Goal: Task Accomplishment & Management: Manage account settings

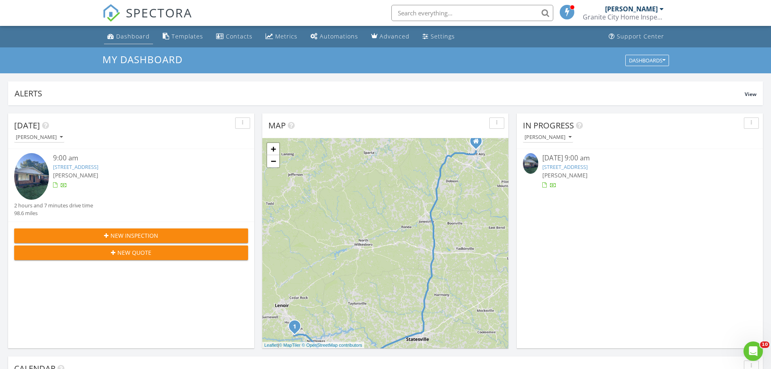
click at [127, 38] on div "Dashboard" at bounding box center [133, 36] width 34 height 8
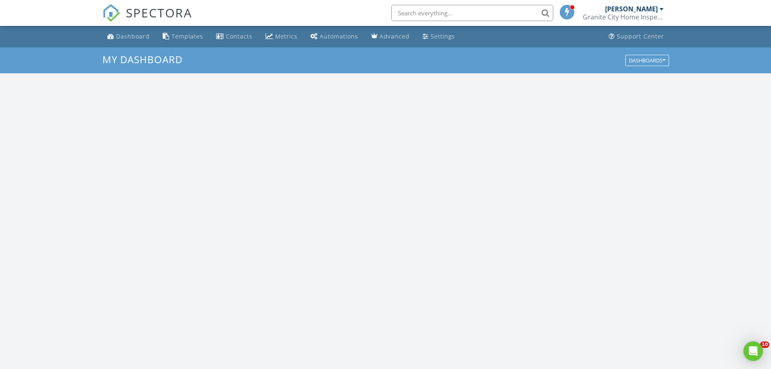
scroll to position [749, 783]
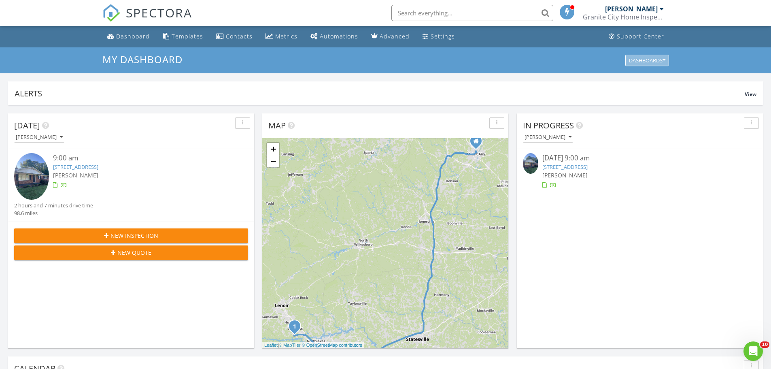
click at [658, 60] on div "Dashboards" at bounding box center [647, 60] width 36 height 6
click at [654, 75] on span "My Dashboard" at bounding box center [650, 78] width 45 height 9
click at [126, 234] on span "New Inspection" at bounding box center [134, 235] width 48 height 8
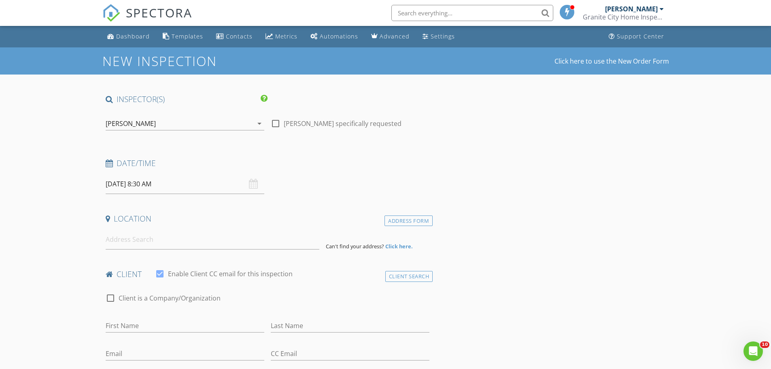
click at [123, 186] on input "08/28/2025 8:30 AM" at bounding box center [185, 184] width 159 height 20
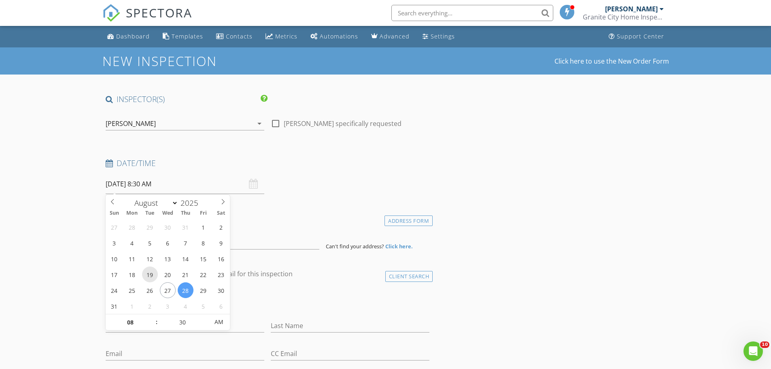
scroll to position [40, 0]
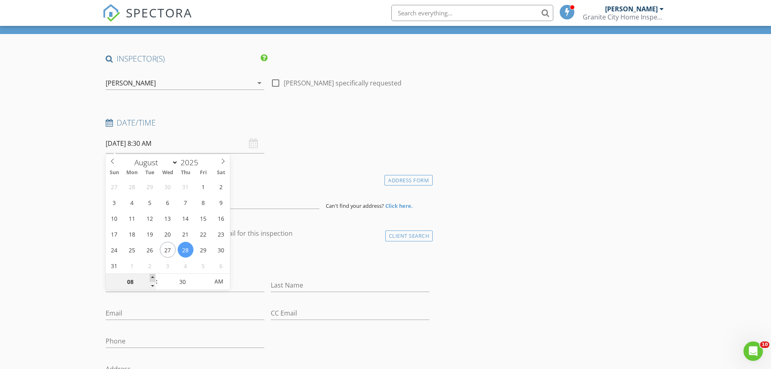
type input "09"
type input "08/28/2025 9:30 AM"
click at [153, 277] on span at bounding box center [153, 277] width 6 height 8
type input "25"
type input "08/28/2025 9:25 AM"
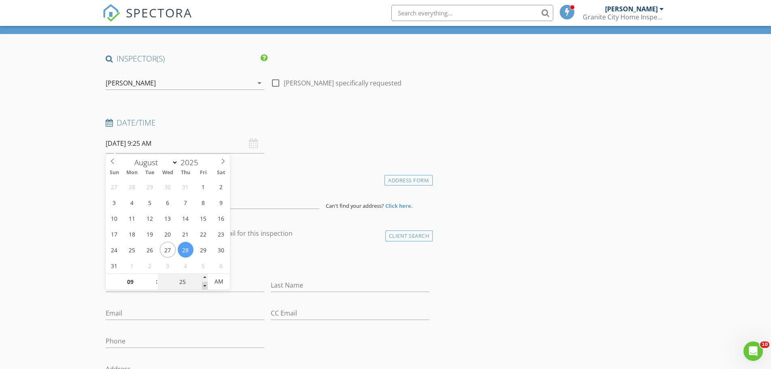
click at [203, 285] on span at bounding box center [205, 286] width 6 height 8
type input "20"
type input "08/28/2025 9:20 AM"
click at [203, 285] on span at bounding box center [205, 286] width 6 height 8
type input "15"
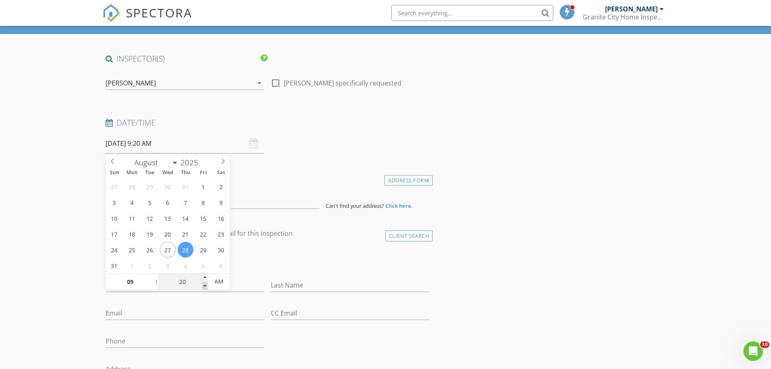
type input "08/28/2025 9:15 AM"
click at [203, 285] on span at bounding box center [205, 286] width 6 height 8
type input "10"
type input "08/28/2025 9:10 AM"
click at [203, 285] on span at bounding box center [205, 286] width 6 height 8
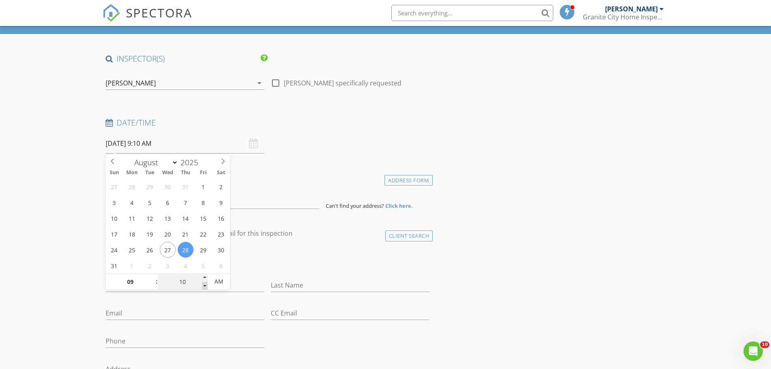
type input "05"
type input "08/28/2025 9:05 AM"
click at [203, 285] on span at bounding box center [205, 286] width 6 height 8
type input "00"
type input "08/28/2025 9:00 AM"
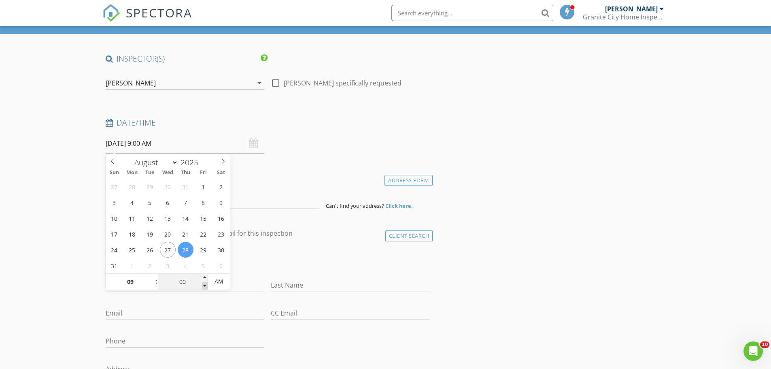
click at [203, 285] on span at bounding box center [205, 286] width 6 height 8
type input "08"
type input "55"
type input "08/28/2025 8:55 AM"
click at [203, 285] on span at bounding box center [205, 286] width 6 height 8
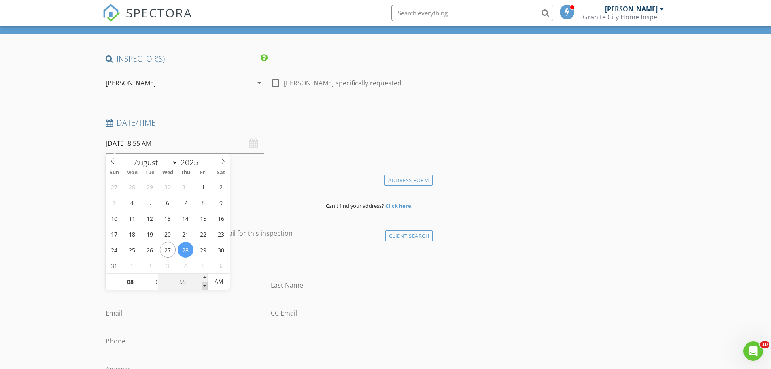
type input "50"
type input "08/28/2025 8:50 AM"
click at [203, 285] on span at bounding box center [205, 286] width 6 height 8
type input "55"
type input "08/28/2025 8:55 AM"
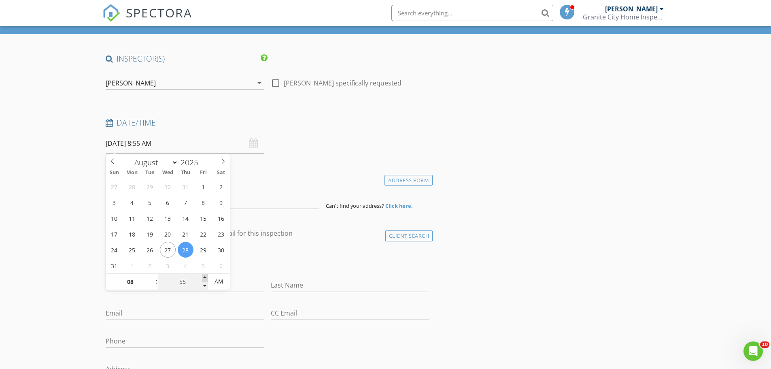
click at [203, 278] on span at bounding box center [205, 277] width 6 height 8
type input "09"
type input "00"
type input "08/28/2025 9:00 AM"
click at [203, 278] on span at bounding box center [205, 277] width 6 height 8
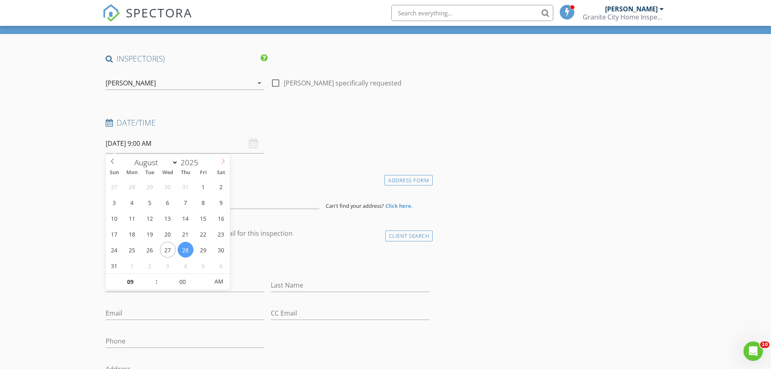
select select "8"
click at [219, 159] on span at bounding box center [223, 159] width 14 height 11
type input "09/02/2025 9:00 AM"
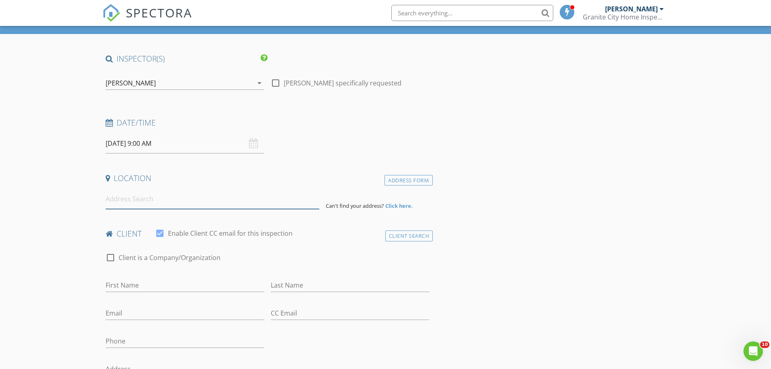
click at [128, 201] on input at bounding box center [213, 199] width 214 height 20
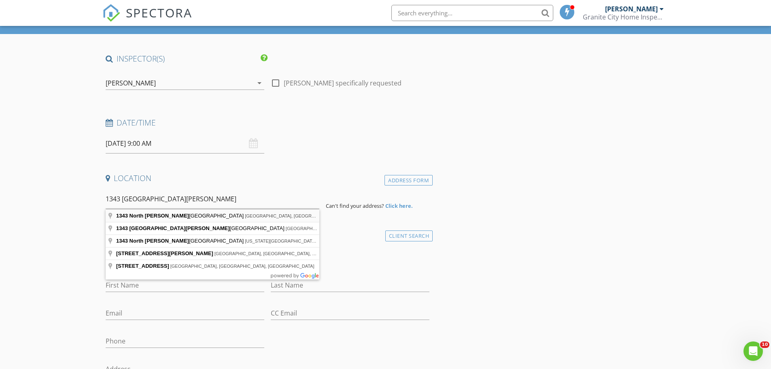
type input "1343 North Franklin Road, Mount Airy, NC, USA"
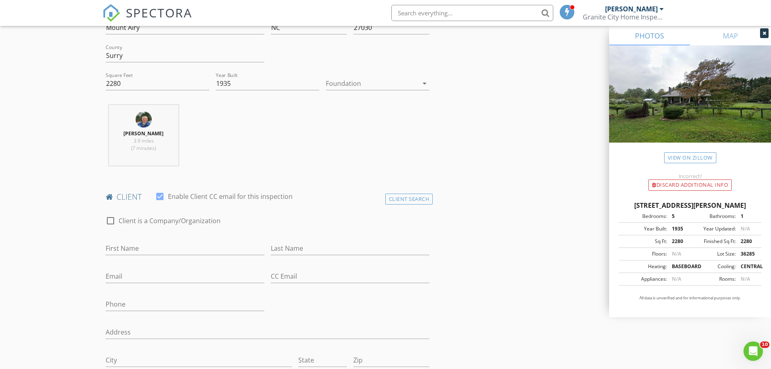
scroll to position [283, 0]
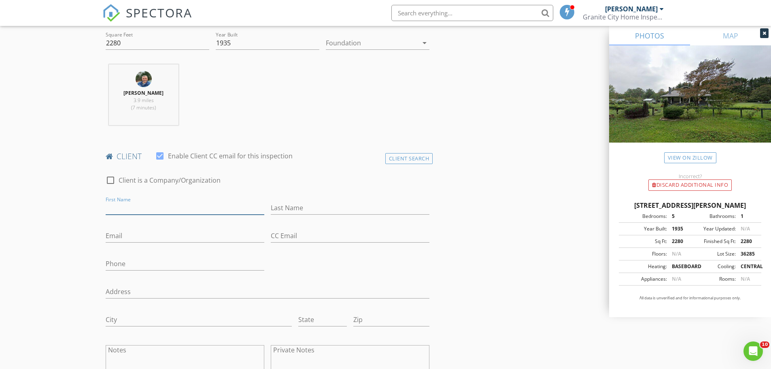
click at [120, 207] on input "First Name" at bounding box center [185, 207] width 159 height 13
type input "Katie"
click at [288, 206] on input "Last Name" at bounding box center [350, 207] width 159 height 13
type input "Brown"
click at [150, 237] on input "Email" at bounding box center [185, 235] width 159 height 13
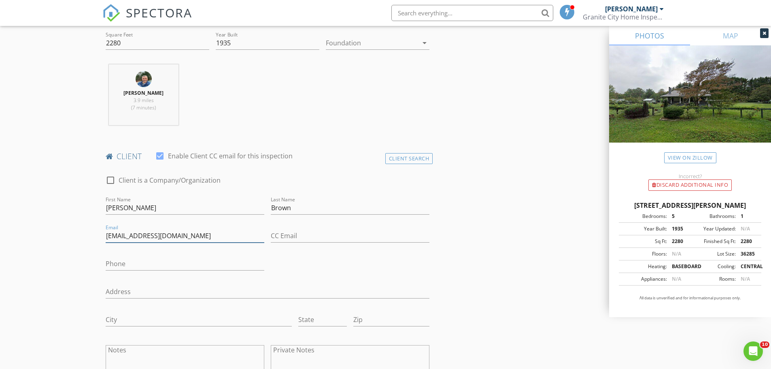
type input "katiekold@gmail.com"
click at [139, 263] on input "Phone" at bounding box center [185, 263] width 159 height 13
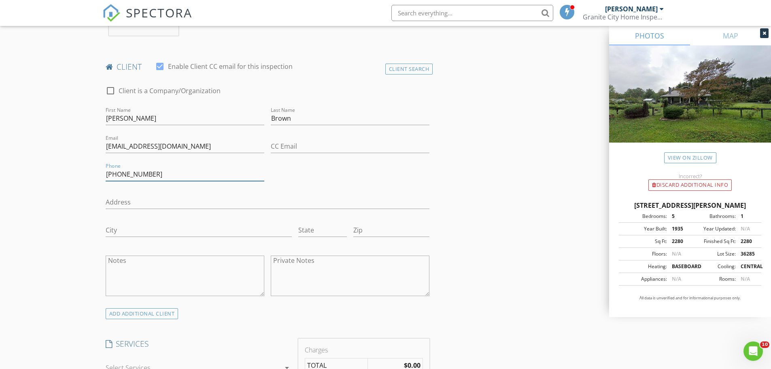
scroll to position [445, 0]
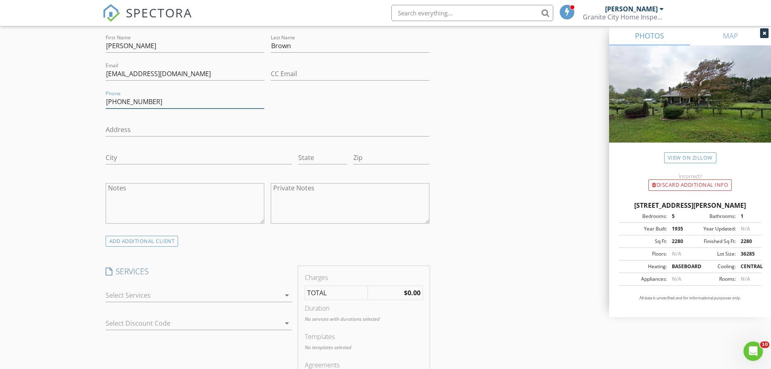
type input "704-287-8877"
click at [235, 289] on div at bounding box center [193, 294] width 175 height 13
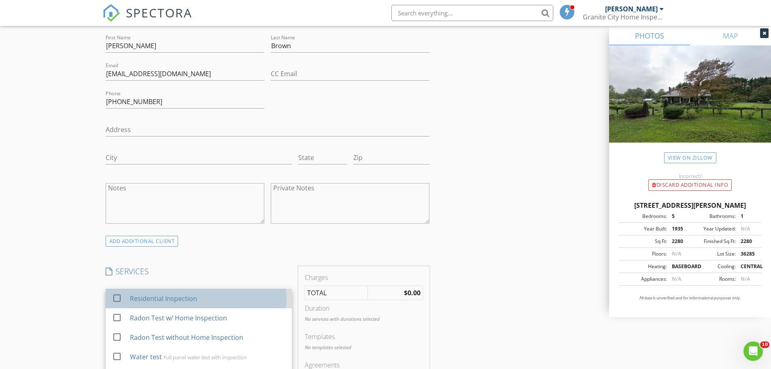
click at [226, 300] on div "Residential Inspection" at bounding box center [206, 298] width 155 height 16
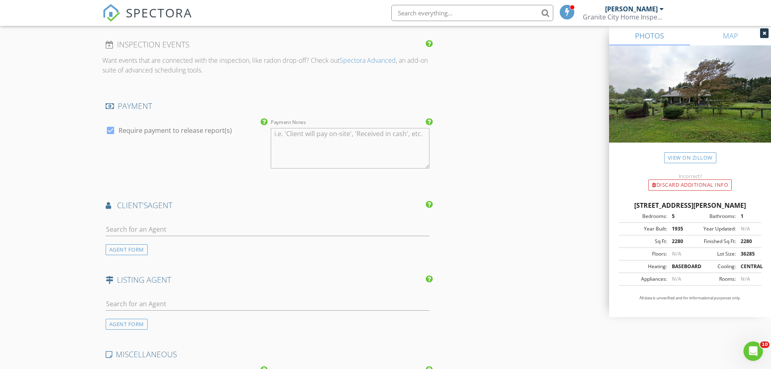
scroll to position [849, 0]
click at [149, 227] on input "text" at bounding box center [268, 228] width 324 height 13
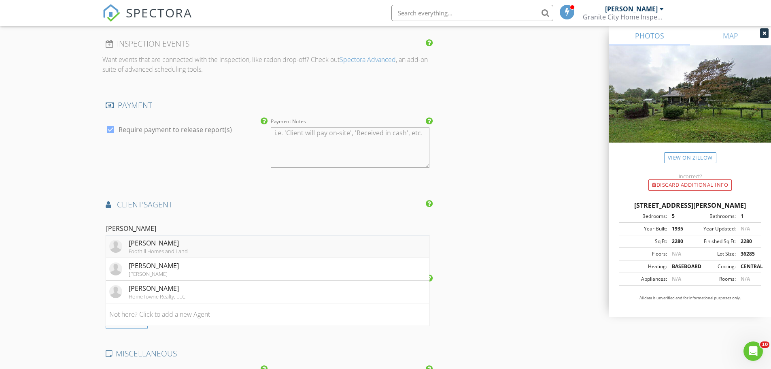
type input "mel"
click at [176, 248] on div "Foothill Homes and Land" at bounding box center [158, 251] width 59 height 6
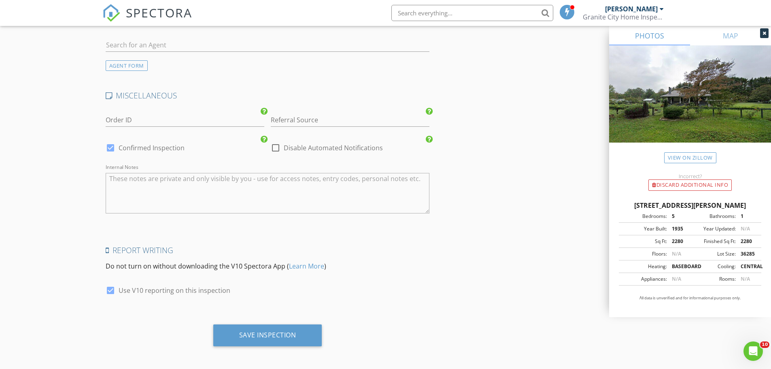
scroll to position [1350, 0]
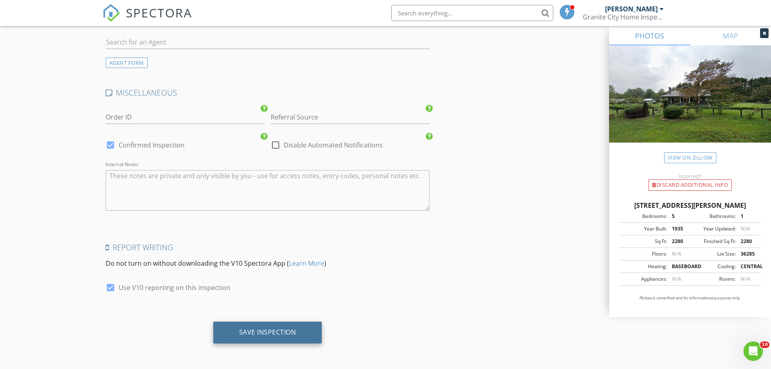
click at [248, 332] on div "Save Inspection" at bounding box center [267, 332] width 57 height 8
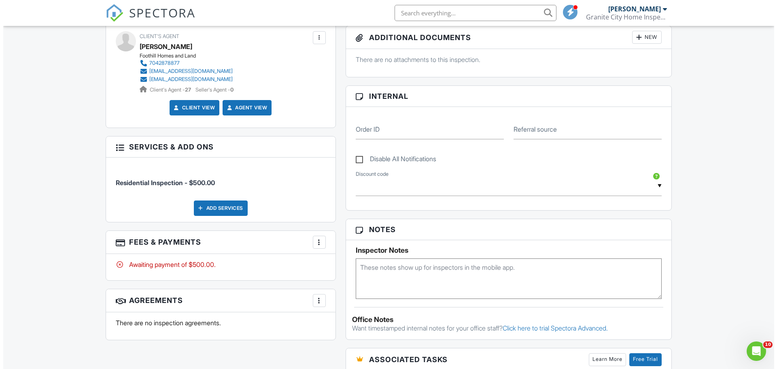
scroll to position [324, 0]
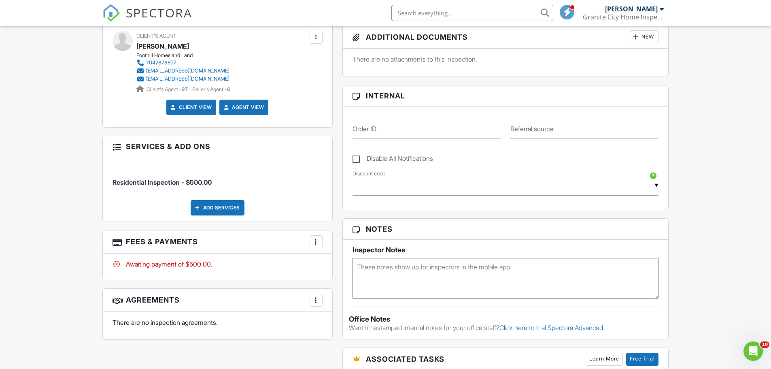
click at [316, 299] on div at bounding box center [316, 300] width 8 height 8
click at [339, 323] on li "Add Agreement" at bounding box center [364, 324] width 100 height 20
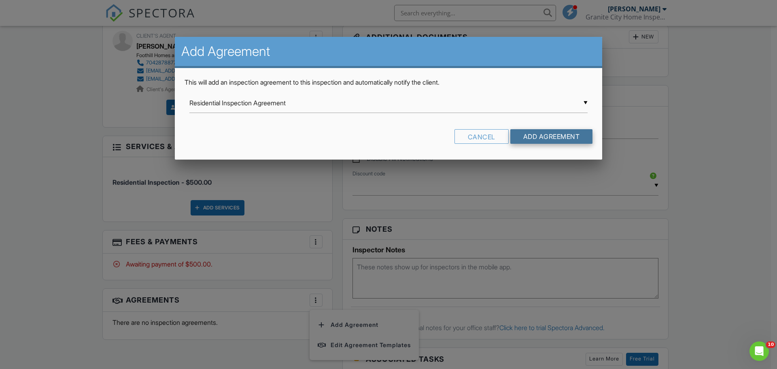
click at [565, 138] on input "Add Agreement" at bounding box center [551, 136] width 83 height 15
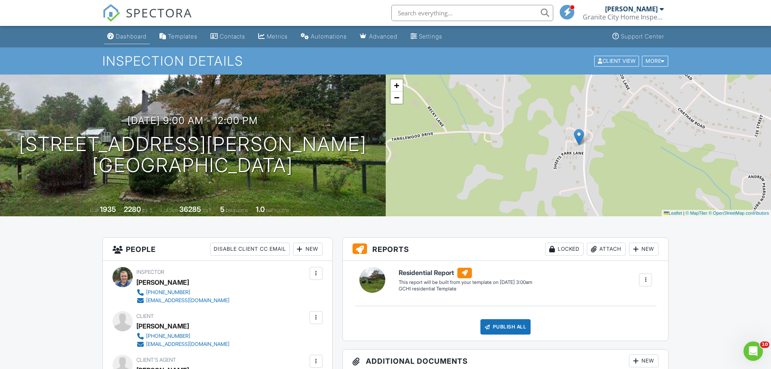
click at [124, 35] on div "Dashboard" at bounding box center [131, 36] width 31 height 7
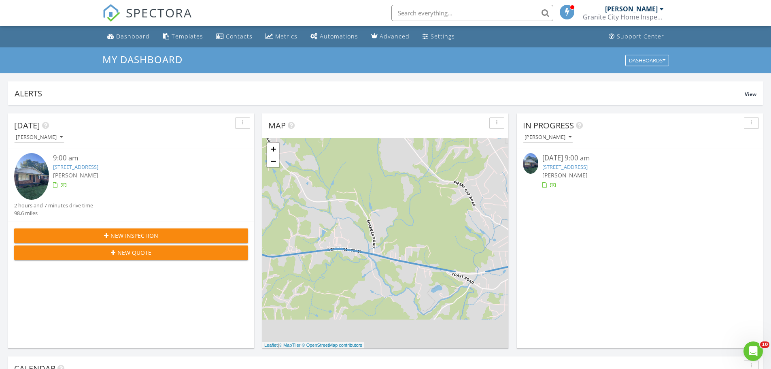
click at [587, 167] on link "[STREET_ADDRESS]" at bounding box center [564, 166] width 45 height 7
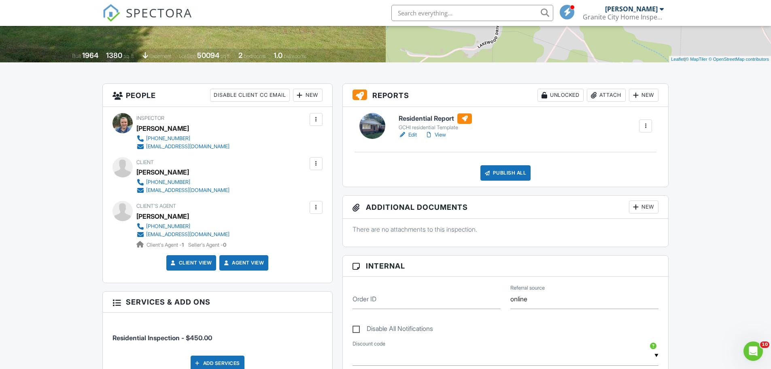
scroll to position [162, 0]
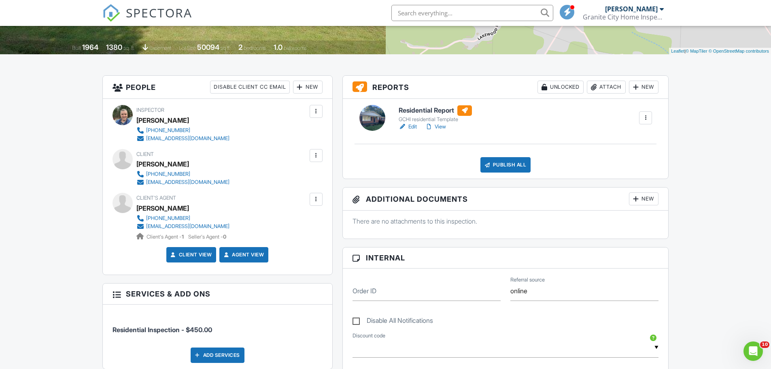
click at [442, 127] on link "View" at bounding box center [435, 127] width 21 height 8
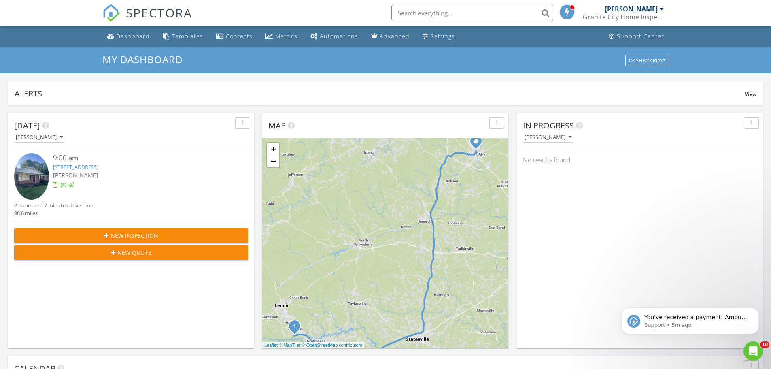
click at [98, 168] on link "5256 Waterworks Rd, Granite Falls, NC 28630" at bounding box center [75, 166] width 45 height 7
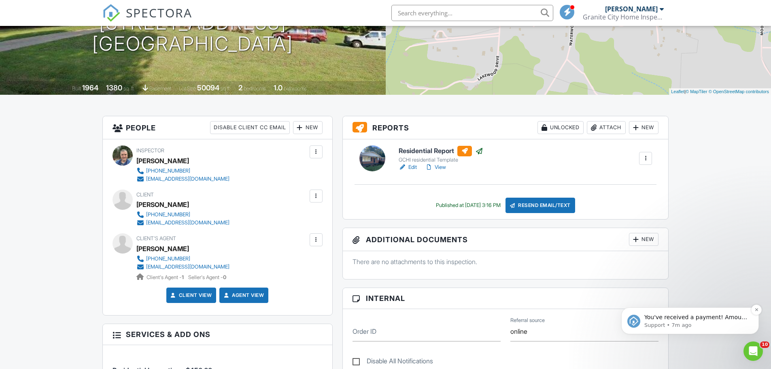
click at [687, 324] on p "Support • 7m ago" at bounding box center [696, 324] width 104 height 7
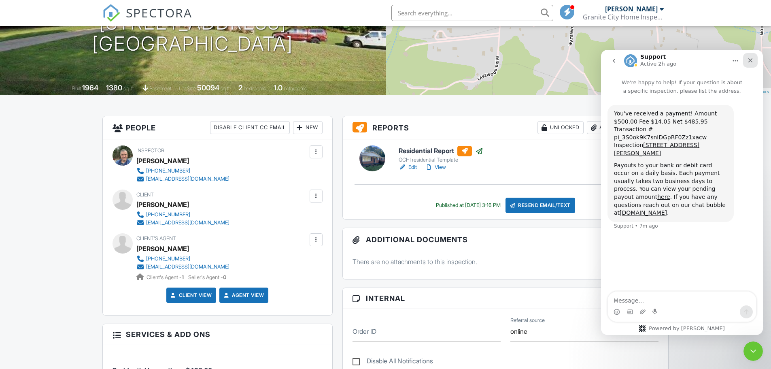
click at [750, 60] on icon "Close" at bounding box center [750, 60] width 4 height 4
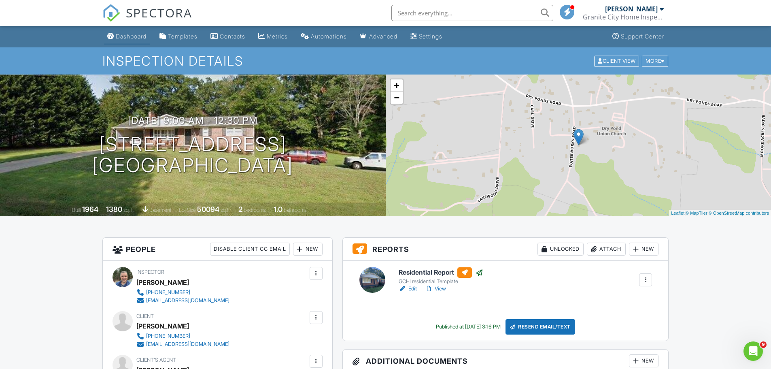
click at [125, 38] on div "Dashboard" at bounding box center [131, 36] width 31 height 7
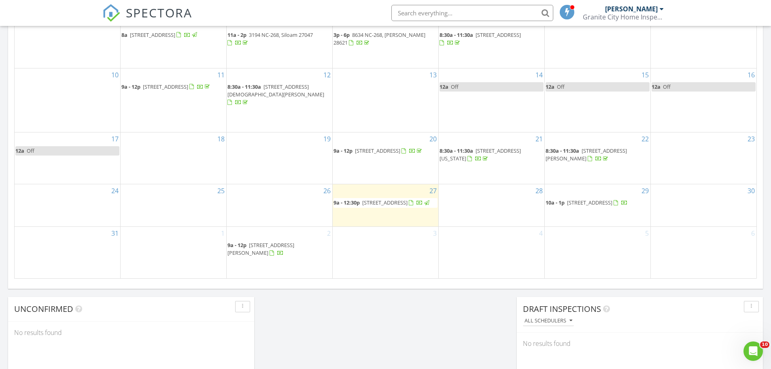
scroll to position [485, 0]
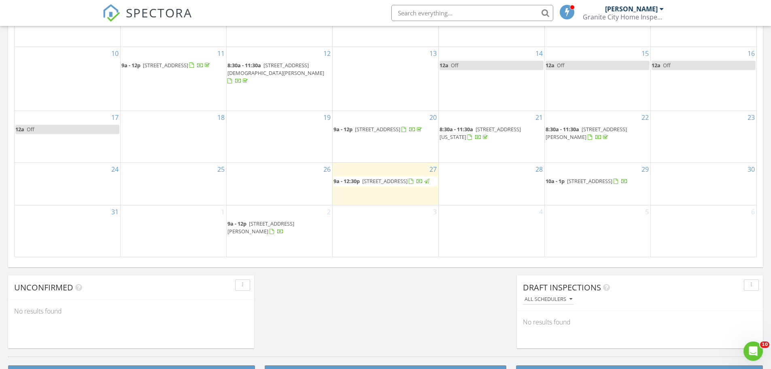
click at [612, 181] on span "539 Pine Creek Trail, Mount Airy 27030" at bounding box center [589, 180] width 45 height 7
